Goal: Information Seeking & Learning: Check status

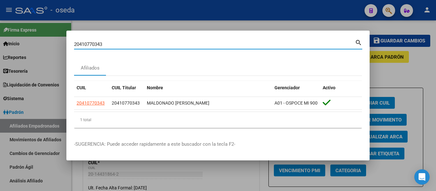
drag, startPoint x: 126, startPoint y: 43, endPoint x: 36, endPoint y: 33, distance: 90.6
click at [36, 33] on div "20410770343 Buscar (apellido, dni, cuil, nro traspaso, cuit, obra social) searc…" at bounding box center [218, 95] width 436 height 191
paste input "30-71606682-"
click at [104, 42] on input "30-71606682-3" at bounding box center [214, 45] width 281 height 6
type input "30716066823"
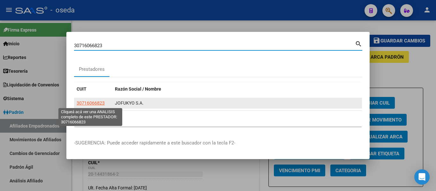
click at [97, 103] on span "30716066823" at bounding box center [91, 103] width 28 height 5
type textarea "30716066823"
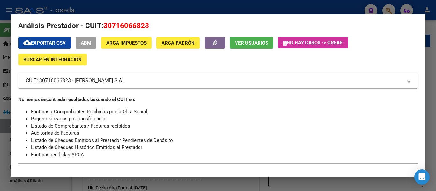
scroll to position [10, 0]
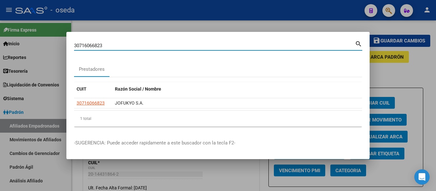
drag, startPoint x: 111, startPoint y: 46, endPoint x: 71, endPoint y: 44, distance: 40.6
click at [66, 42] on div "30716066823 Buscar (apellido, dni, cuil, [PERSON_NAME], cuit, obra social) sear…" at bounding box center [218, 95] width 436 height 191
click at [12, 101] on div at bounding box center [218, 95] width 436 height 191
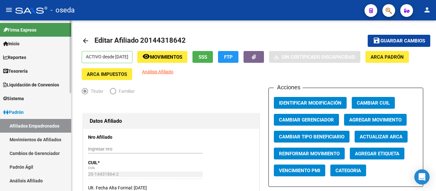
click at [13, 101] on span "Sistema" at bounding box center [13, 98] width 21 height 7
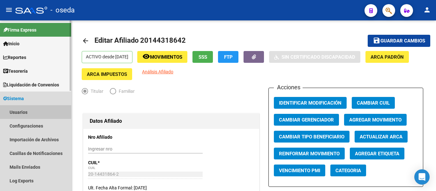
click at [21, 110] on link "Usuarios" at bounding box center [35, 112] width 71 height 14
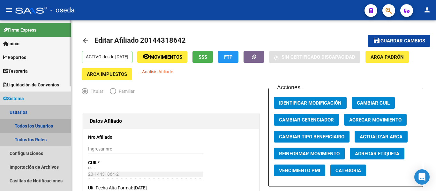
click at [32, 125] on link "Todos los Usuarios" at bounding box center [35, 126] width 71 height 14
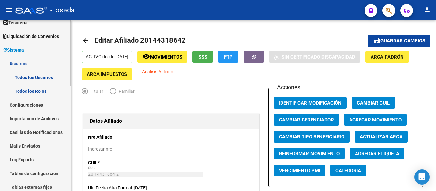
scroll to position [64, 0]
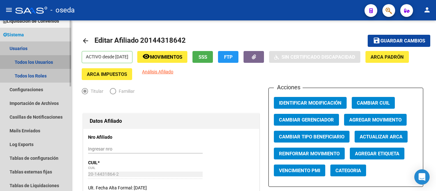
click at [28, 60] on link "Todos los Usuarios" at bounding box center [35, 62] width 71 height 14
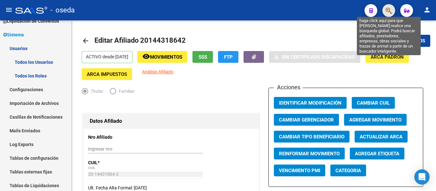
click at [387, 13] on icon "button" at bounding box center [389, 10] width 6 height 7
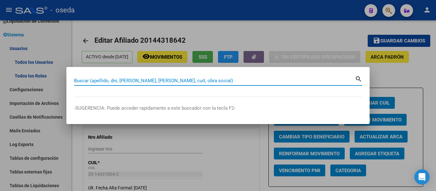
click at [201, 26] on div at bounding box center [218, 95] width 436 height 191
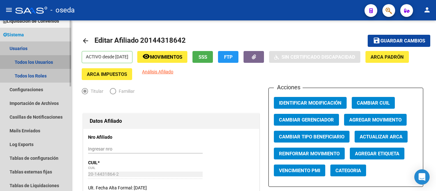
click at [23, 65] on link "Todos los Usuarios" at bounding box center [35, 62] width 71 height 14
click at [22, 49] on link "Usuarios" at bounding box center [35, 49] width 71 height 14
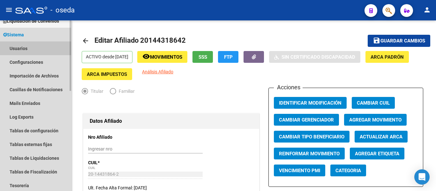
click at [22, 49] on link "Usuarios" at bounding box center [35, 49] width 71 height 14
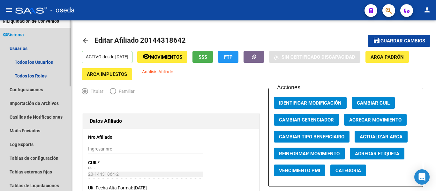
click at [22, 35] on span "Sistema" at bounding box center [13, 34] width 21 height 7
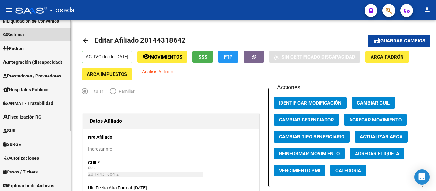
click at [22, 38] on span "Sistema" at bounding box center [13, 34] width 21 height 7
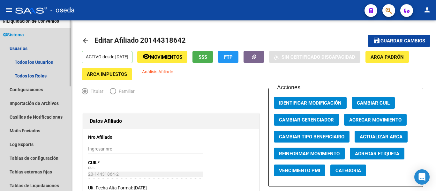
click at [8, 35] on span "Sistema" at bounding box center [13, 34] width 21 height 7
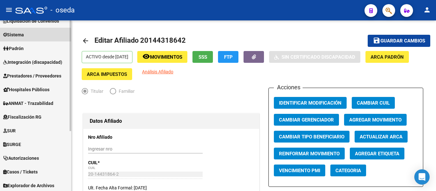
click at [22, 36] on span "Sistema" at bounding box center [13, 34] width 21 height 7
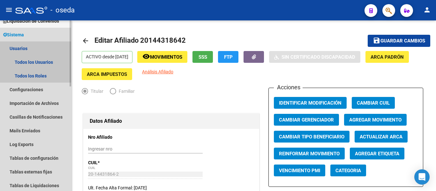
click at [21, 52] on link "Usuarios" at bounding box center [35, 49] width 71 height 14
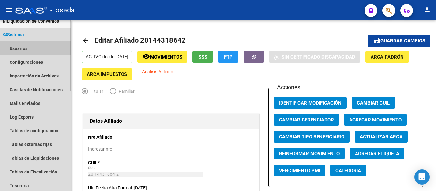
click at [16, 49] on link "Usuarios" at bounding box center [35, 49] width 71 height 14
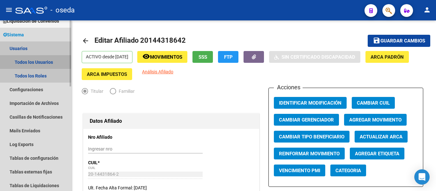
click at [34, 64] on link "Todos los Usuarios" at bounding box center [35, 62] width 71 height 14
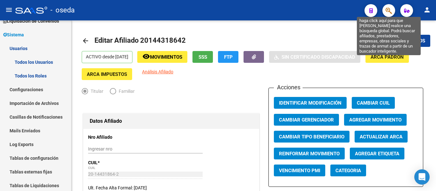
click at [387, 10] on icon "button" at bounding box center [389, 10] width 6 height 7
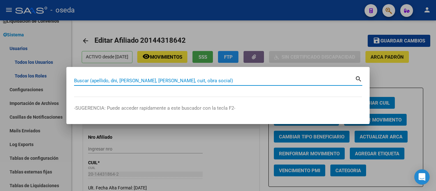
paste input "30716066823"
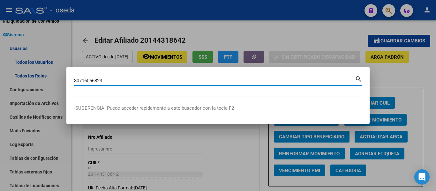
type input "30716066823"
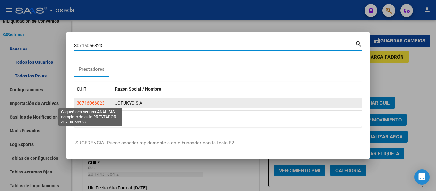
click at [89, 102] on span "30716066823" at bounding box center [91, 103] width 28 height 5
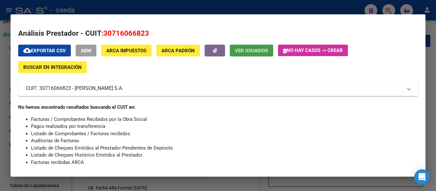
click at [256, 50] on span "Ver Usuarios" at bounding box center [251, 51] width 33 height 6
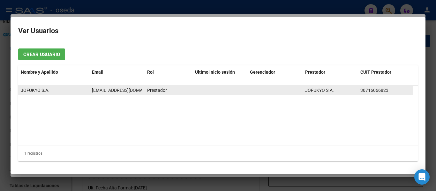
drag, startPoint x: 140, startPoint y: 89, endPoint x: 89, endPoint y: 91, distance: 51.1
click at [89, 91] on datatable-body-cell "[EMAIL_ADDRESS][DOMAIN_NAME]" at bounding box center [116, 90] width 55 height 9
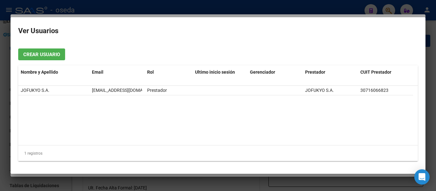
copy span "[EMAIL_ADDRESS][DOMAIN_NAME]"
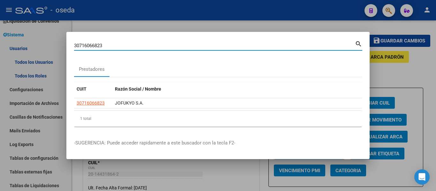
drag, startPoint x: 78, startPoint y: 45, endPoint x: 12, endPoint y: 38, distance: 66.2
click at [12, 38] on div "30716066823 Buscar (apellido, dni, cuil, [PERSON_NAME], cuit, obra social) sear…" at bounding box center [218, 95] width 436 height 191
paste input "20300498451"
type input "20300498451"
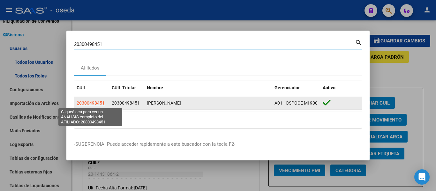
click at [96, 104] on span "20300498451" at bounding box center [91, 103] width 28 height 5
type textarea "20300498451"
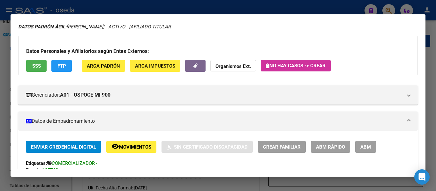
scroll to position [32, 0]
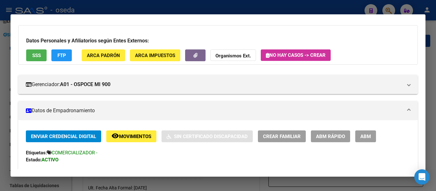
click at [145, 140] on span "Movimientos" at bounding box center [135, 137] width 32 height 6
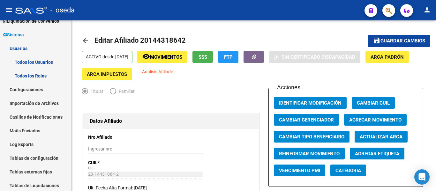
click at [390, 13] on icon "button" at bounding box center [389, 10] width 6 height 7
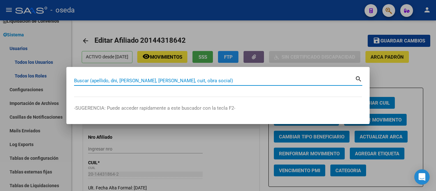
paste input "20118976712"
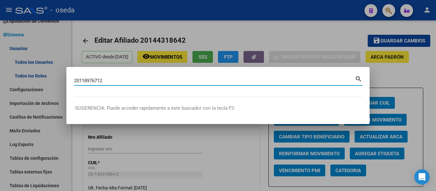
type input "20118976712"
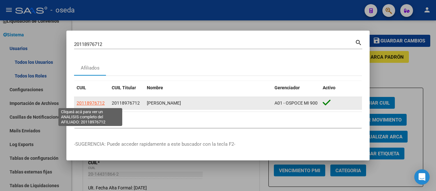
click at [98, 103] on span "20118976712" at bounding box center [91, 103] width 28 height 5
type textarea "20118976712"
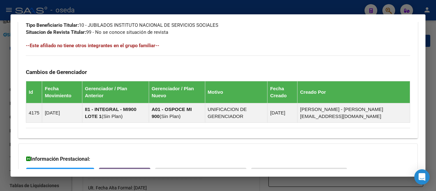
scroll to position [389, 0]
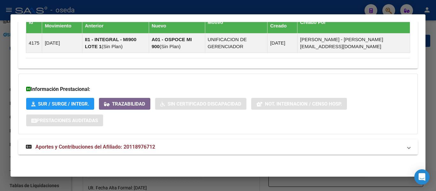
click at [150, 148] on span "Aportes y Contribuciones del Afiliado: 20118976712" at bounding box center [95, 147] width 120 height 6
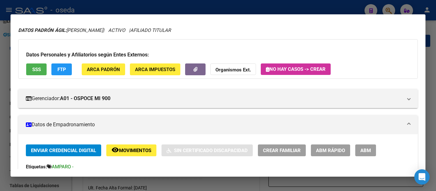
scroll to position [32, 0]
